Goal: Task Accomplishment & Management: Use online tool/utility

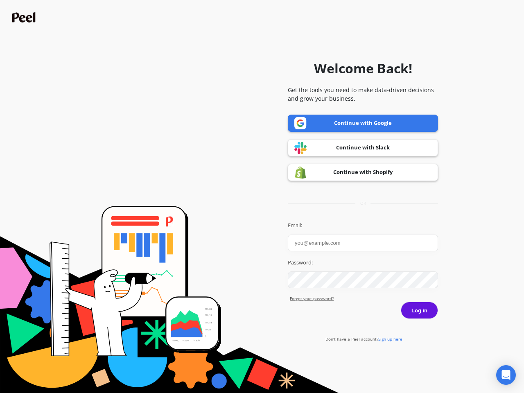
click at [506, 375] on icon "Open Intercom Messenger" at bounding box center [506, 375] width 9 height 10
